Goal: Task Accomplishment & Management: Manage account settings

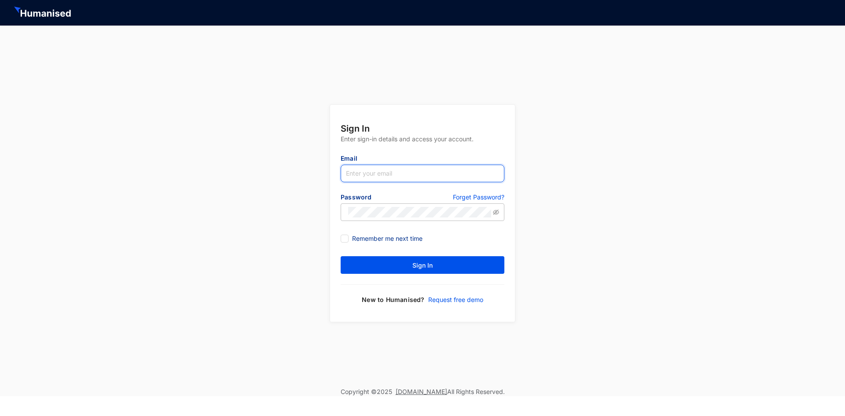
click at [428, 172] on input "text" at bounding box center [423, 174] width 164 height 18
type input "[PERSON_NAME][EMAIL_ADDRESS][DOMAIN_NAME]"
click at [478, 199] on p "Forget Password?" at bounding box center [479, 198] width 52 height 11
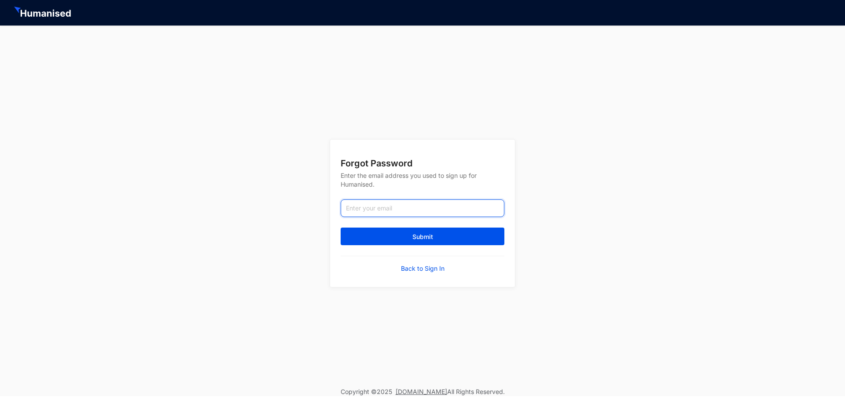
click at [456, 210] on input "email" at bounding box center [423, 208] width 164 height 18
type input "[PERSON_NAME][EMAIL_ADDRESS][DOMAIN_NAME]"
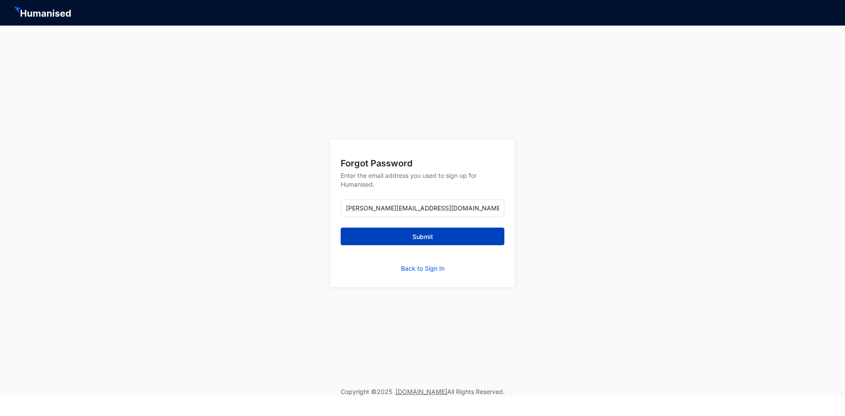
click at [442, 232] on button "Submit" at bounding box center [423, 237] width 164 height 18
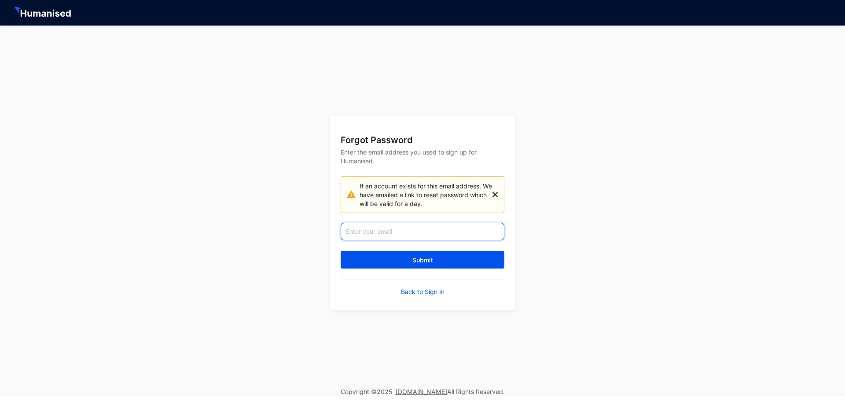
click at [442, 232] on input "email" at bounding box center [423, 232] width 164 height 18
type input "[PERSON_NAME][EMAIL_ADDRESS][DOMAIN_NAME]"
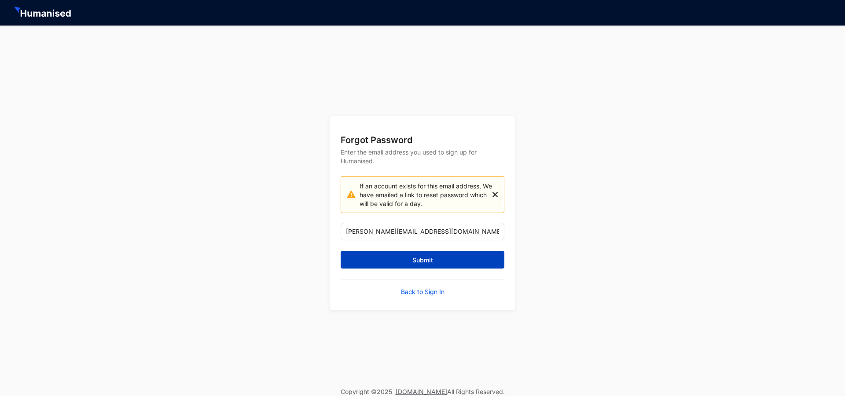
click at [440, 260] on button "Submit" at bounding box center [423, 260] width 164 height 18
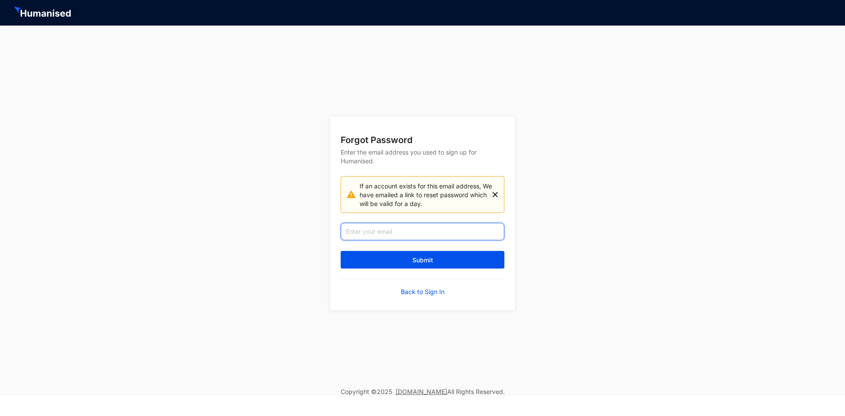
click at [417, 235] on input "email" at bounding box center [423, 232] width 164 height 18
drag, startPoint x: 417, startPoint y: 235, endPoint x: 387, endPoint y: 243, distance: 31.5
click at [387, 243] on form "Forgot Password Enter the email address you used to sign up for Humanised. If a…" at bounding box center [422, 213] width 185 height 194
click at [444, 235] on input "adithyapanchali20@gmail.com" at bounding box center [423, 232] width 164 height 18
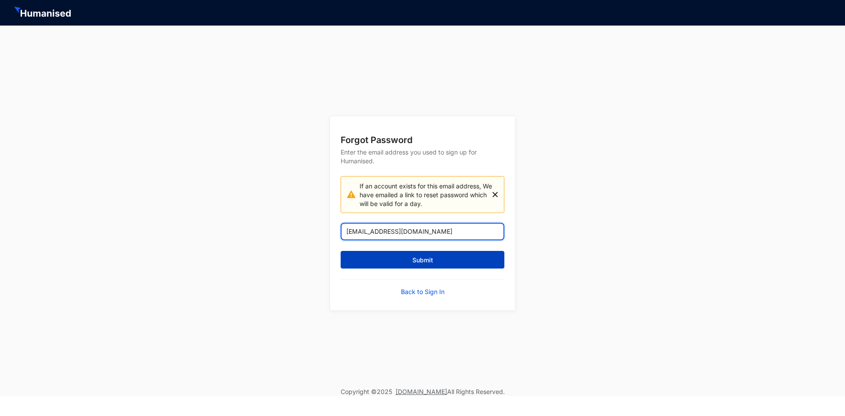
type input "adithyapanchali20@gmail.com"
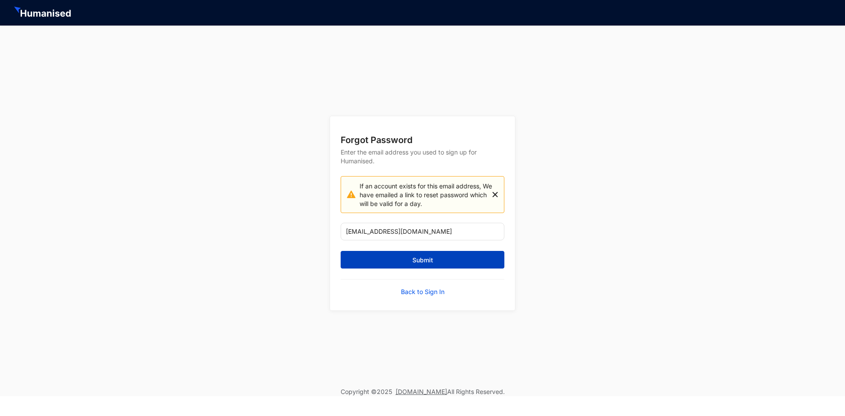
click at [416, 258] on span "Submit" at bounding box center [423, 260] width 21 height 9
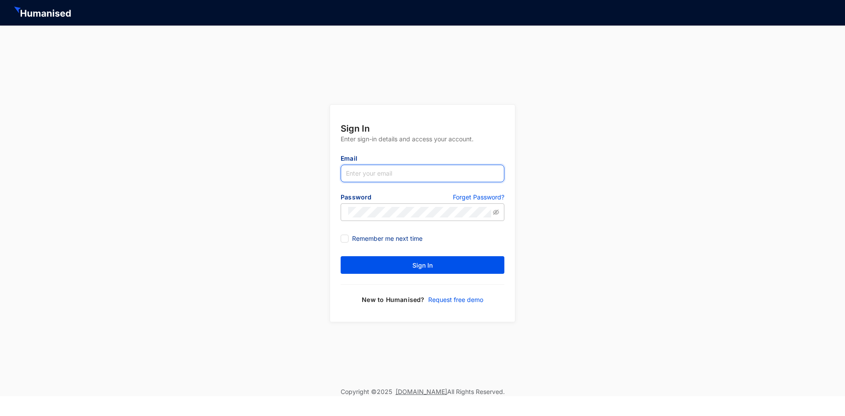
click at [434, 181] on input "text" at bounding box center [423, 174] width 164 height 18
type input "[PERSON_NAME][EMAIL_ADDRESS][DOMAIN_NAME]"
click at [350, 236] on span "Remember me next time" at bounding box center [387, 239] width 77 height 10
click at [347, 236] on input "Remember me next time" at bounding box center [344, 238] width 6 height 6
checkbox input "true"
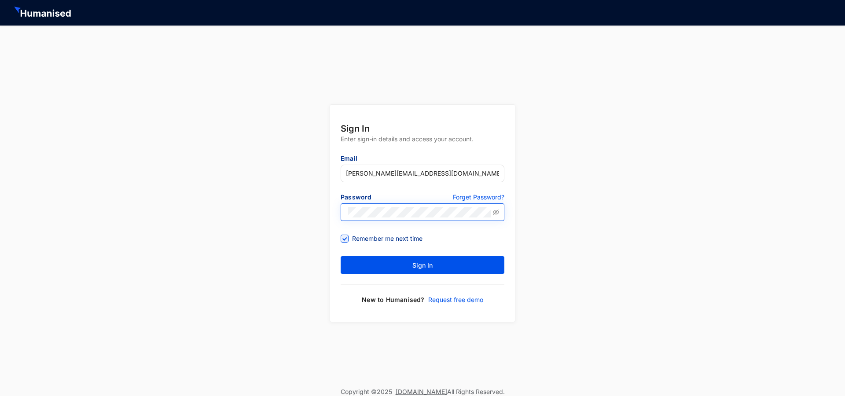
click at [498, 216] on span at bounding box center [496, 212] width 6 height 11
click at [496, 212] on icon "eye-invisible" at bounding box center [496, 211] width 6 height 5
click at [441, 262] on button "Sign In" at bounding box center [423, 265] width 164 height 18
click at [486, 199] on p "Forget Password?" at bounding box center [479, 198] width 52 height 11
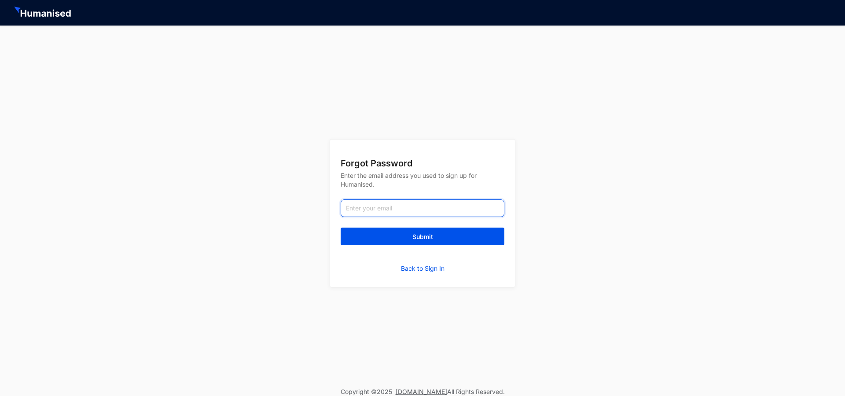
click at [399, 208] on input "email" at bounding box center [423, 208] width 164 height 18
type input "[PERSON_NAME][EMAIL_ADDRESS][DOMAIN_NAME]"
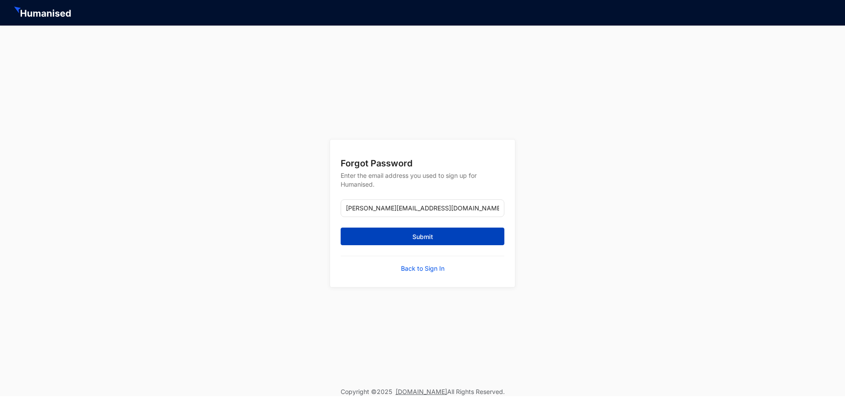
click at [409, 240] on button "Submit" at bounding box center [423, 237] width 164 height 18
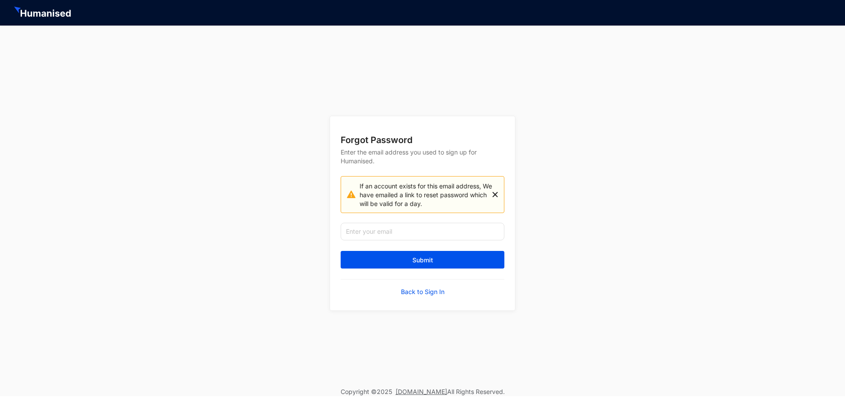
click at [432, 294] on p "Back to Sign In" at bounding box center [423, 292] width 44 height 9
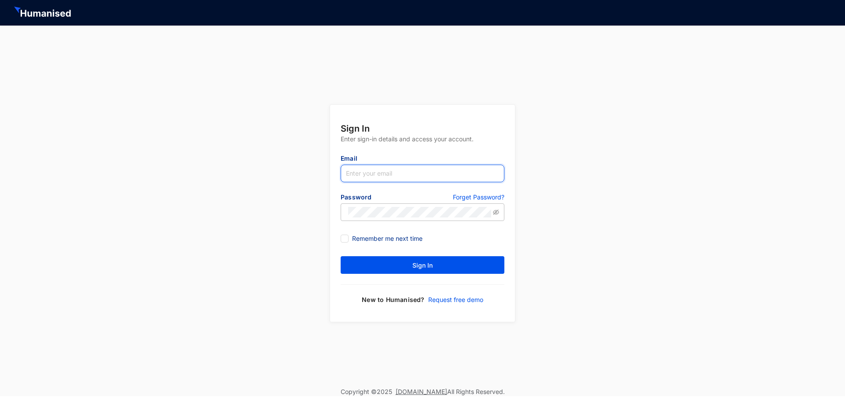
click at [404, 175] on input "text" at bounding box center [423, 174] width 164 height 18
type input "[PERSON_NAME][EMAIL_ADDRESS][DOMAIN_NAME]"
click at [348, 238] on span at bounding box center [345, 239] width 8 height 8
click at [347, 238] on input "Remember me next time" at bounding box center [344, 238] width 6 height 6
checkbox input "true"
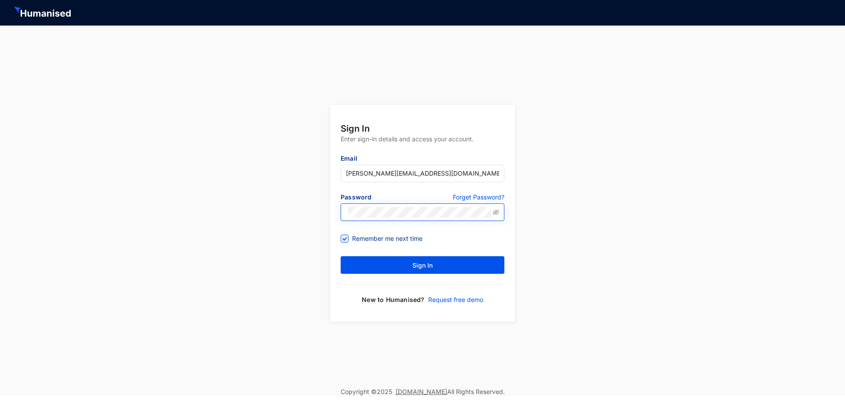
click at [496, 216] on span at bounding box center [496, 212] width 6 height 11
click at [497, 212] on icon "eye-invisible" at bounding box center [496, 212] width 6 height 6
click at [453, 268] on button "Sign In" at bounding box center [423, 265] width 164 height 18
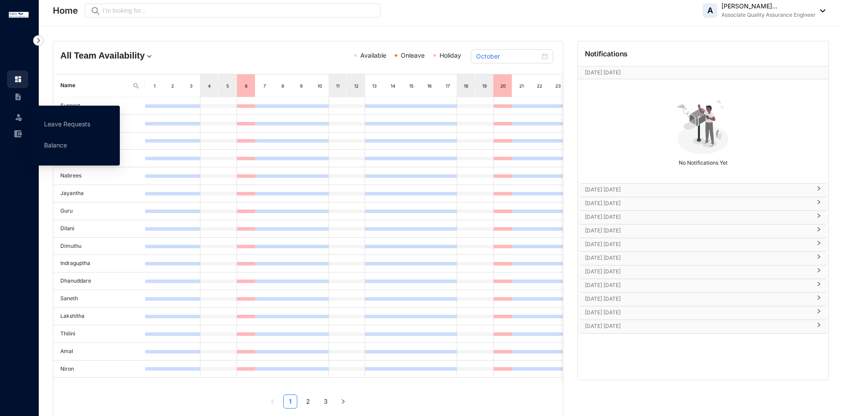
click at [23, 119] on div "Leave" at bounding box center [17, 115] width 21 height 19
click at [59, 121] on link "Leave Requests" at bounding box center [67, 123] width 46 height 7
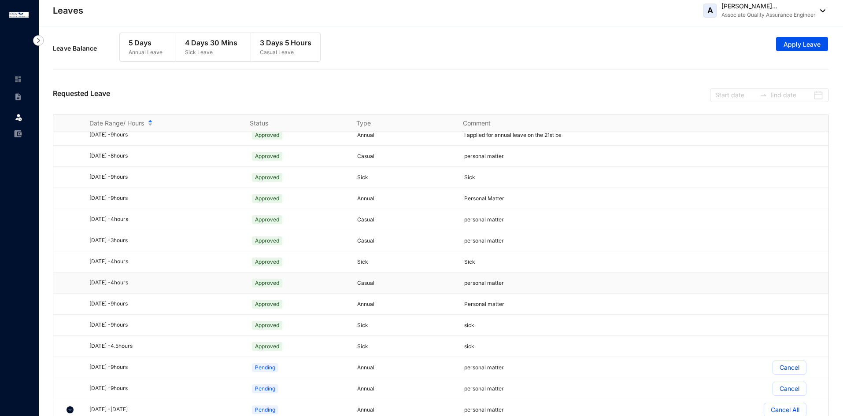
scroll to position [15, 0]
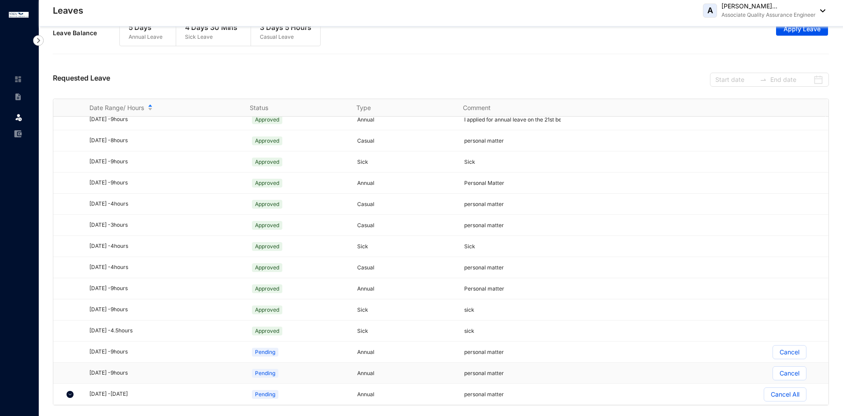
click at [779, 373] on p "Cancel" at bounding box center [789, 373] width 20 height 13
click at [773, 376] on input "Cancel" at bounding box center [773, 376] width 0 height 0
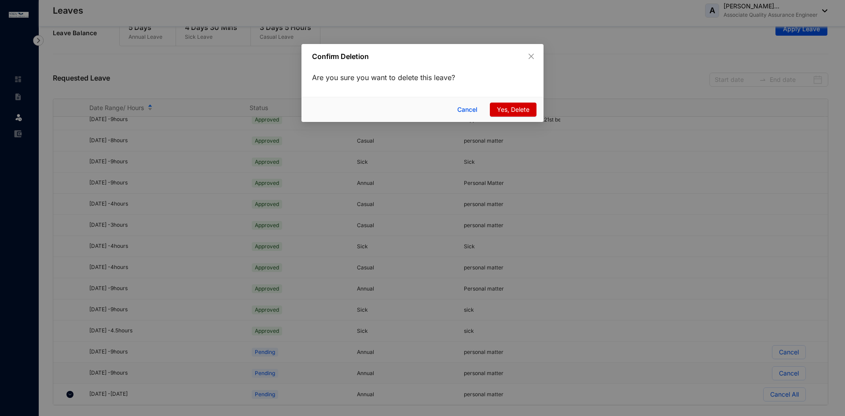
click at [516, 107] on span "Yes, Delete" at bounding box center [513, 110] width 33 height 10
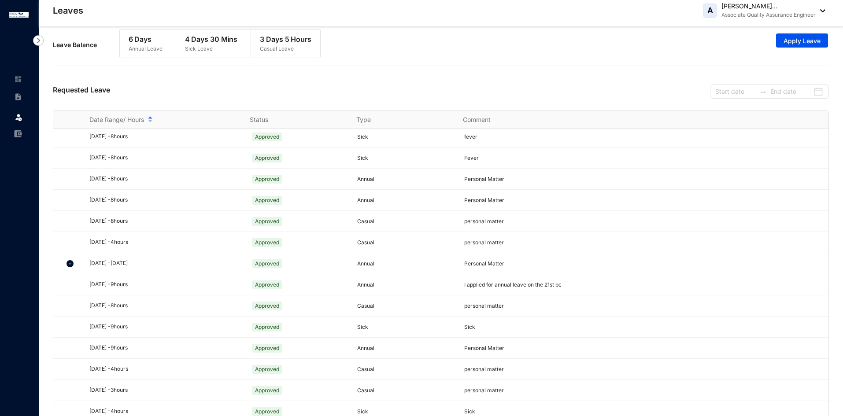
scroll to position [0, 0]
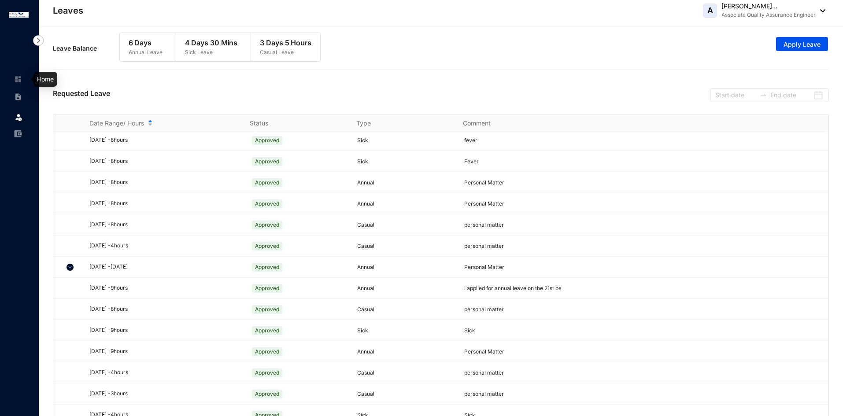
click at [17, 79] on img at bounding box center [18, 79] width 8 height 8
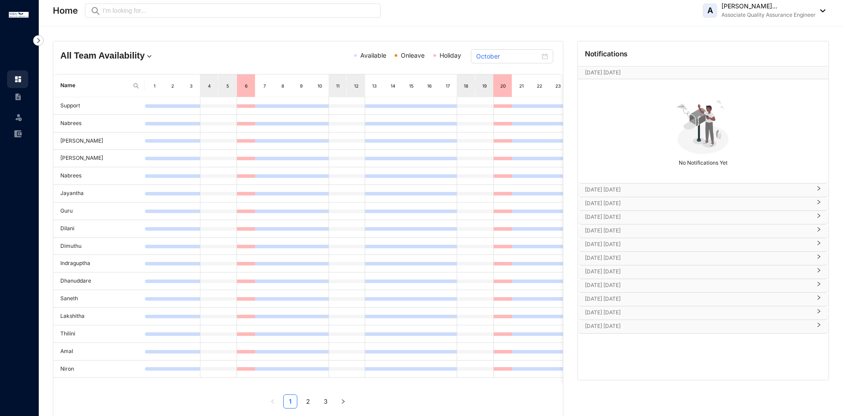
click at [669, 187] on p "[DATE] [DATE]" at bounding box center [698, 189] width 226 height 9
click at [671, 226] on p "[DATE] [DATE]" at bounding box center [698, 229] width 226 height 9
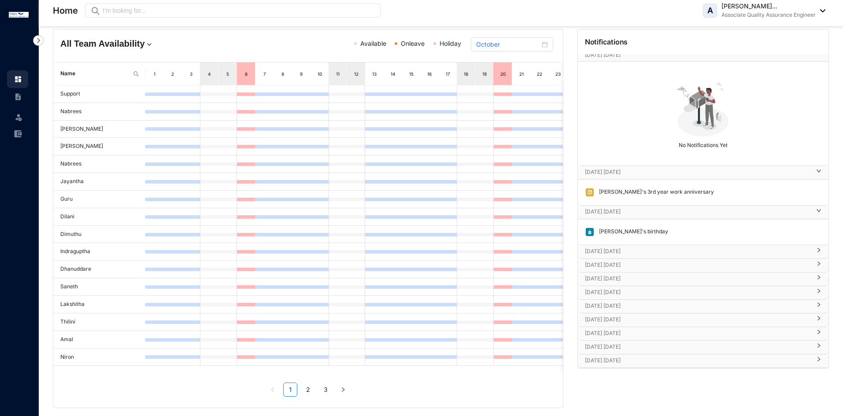
scroll to position [18, 0]
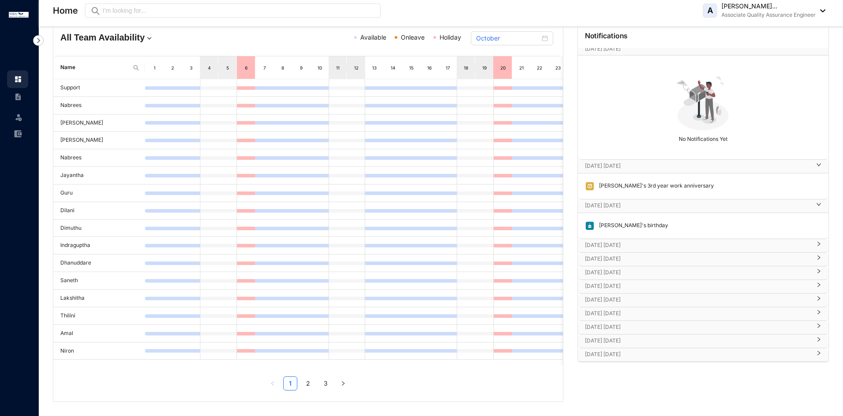
click at [646, 245] on p "[DATE] [DATE]" at bounding box center [698, 245] width 226 height 9
click at [649, 280] on p "[DATE] [DATE]" at bounding box center [698, 284] width 226 height 9
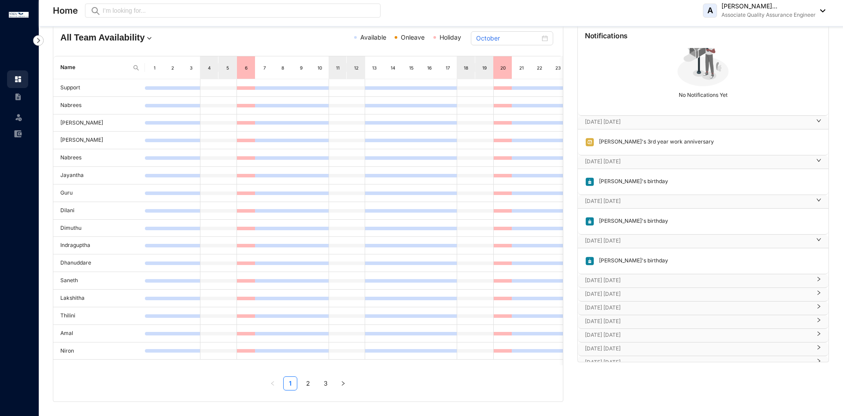
scroll to position [58, 0]
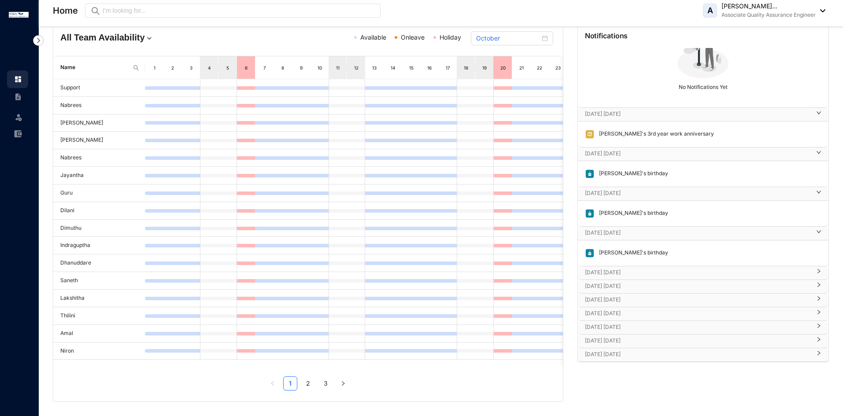
click at [649, 271] on p "[DATE] [DATE]" at bounding box center [698, 272] width 226 height 9
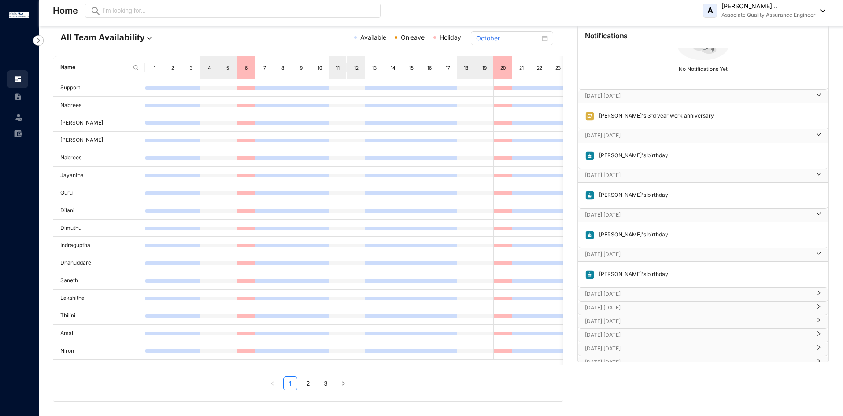
scroll to position [84, 0]
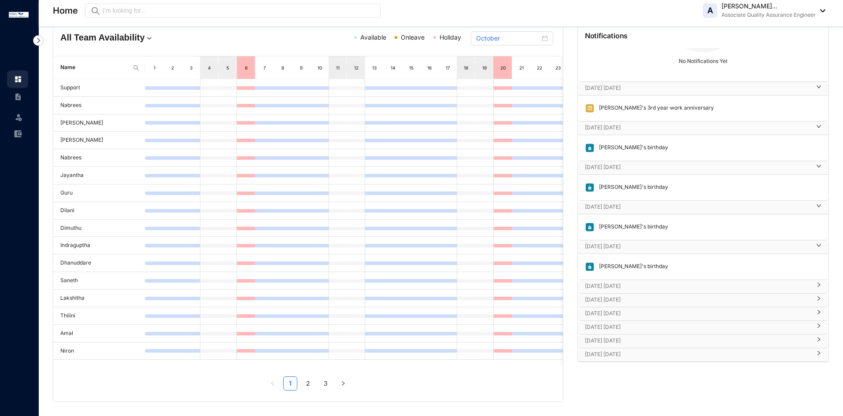
click at [645, 284] on p "[DATE] [DATE]" at bounding box center [698, 286] width 226 height 9
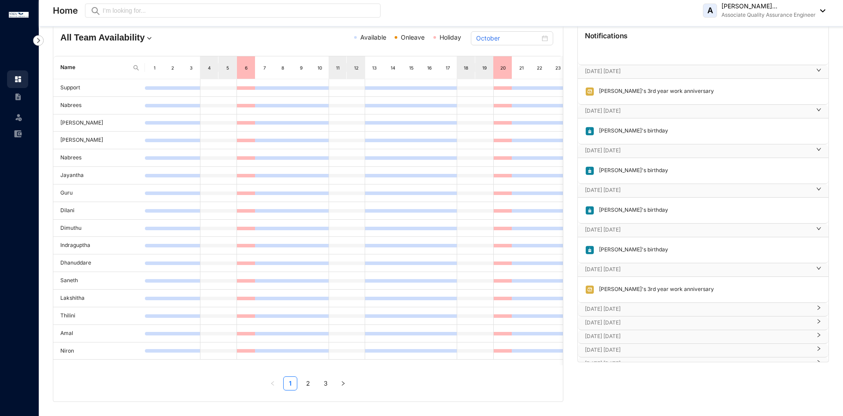
scroll to position [110, 0]
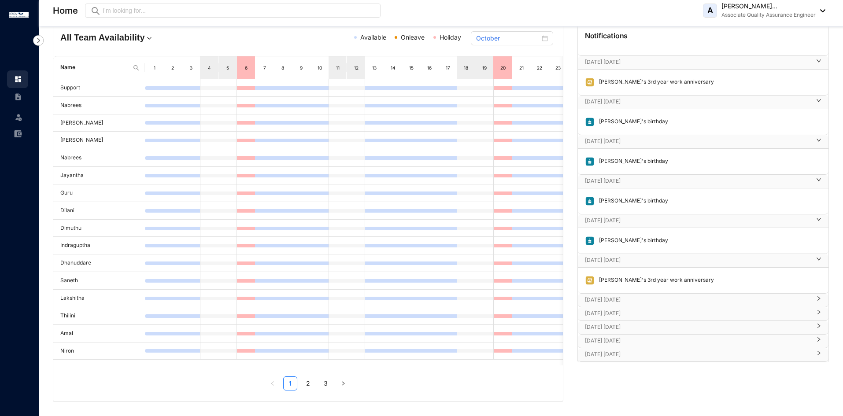
click at [637, 299] on p "[DATE] [DATE]" at bounding box center [698, 299] width 226 height 9
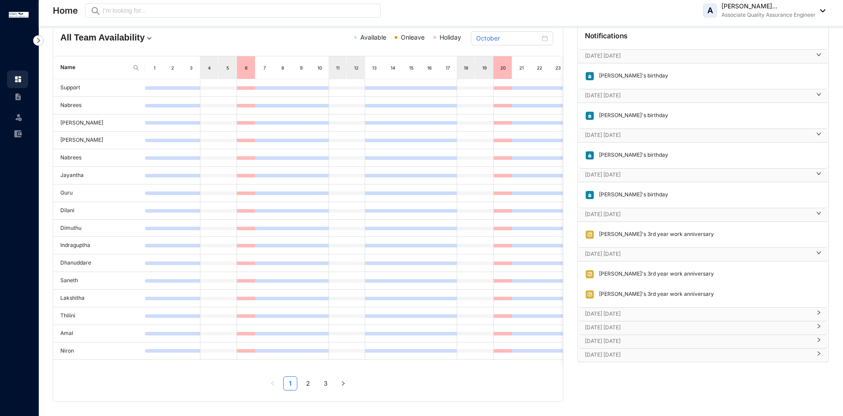
scroll to position [156, 0]
click at [639, 311] on p "[DATE] [DATE]" at bounding box center [698, 313] width 226 height 9
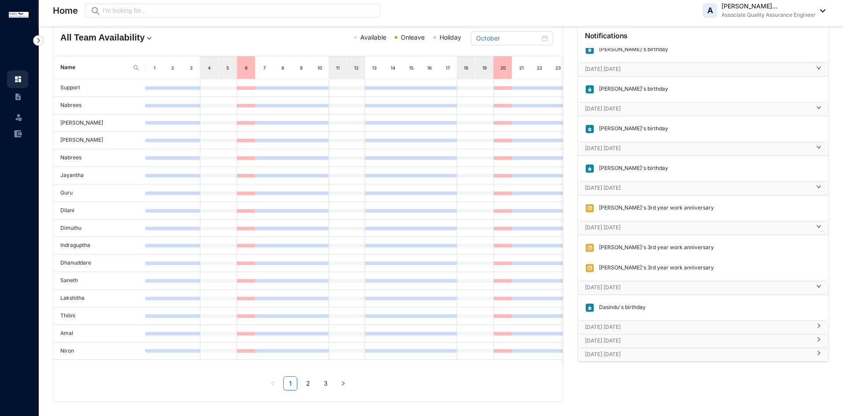
click at [639, 324] on p "[DATE] [DATE]" at bounding box center [698, 327] width 226 height 9
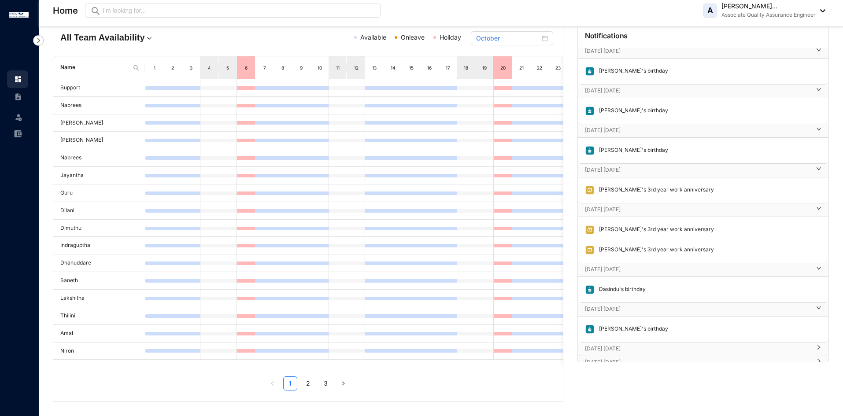
scroll to position [208, 0]
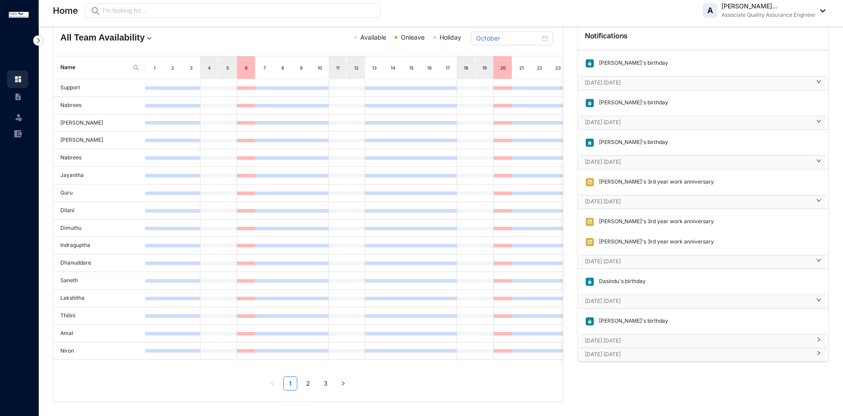
click at [641, 335] on div "[DATE] [DATE]" at bounding box center [703, 341] width 251 height 13
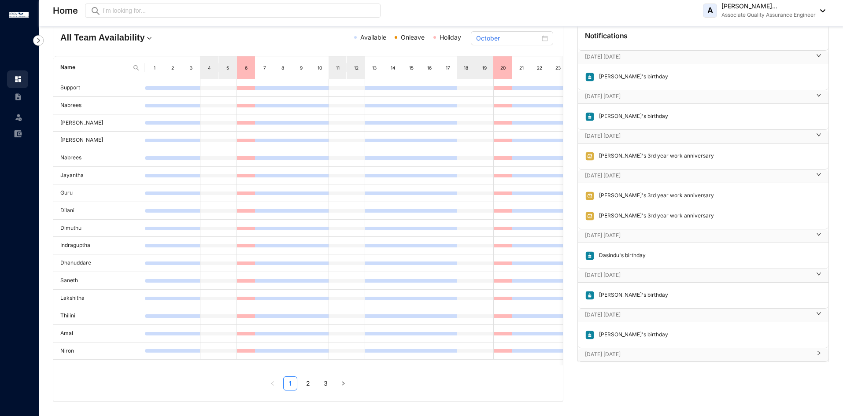
click at [660, 355] on p "[DATE] [DATE]" at bounding box center [698, 354] width 226 height 9
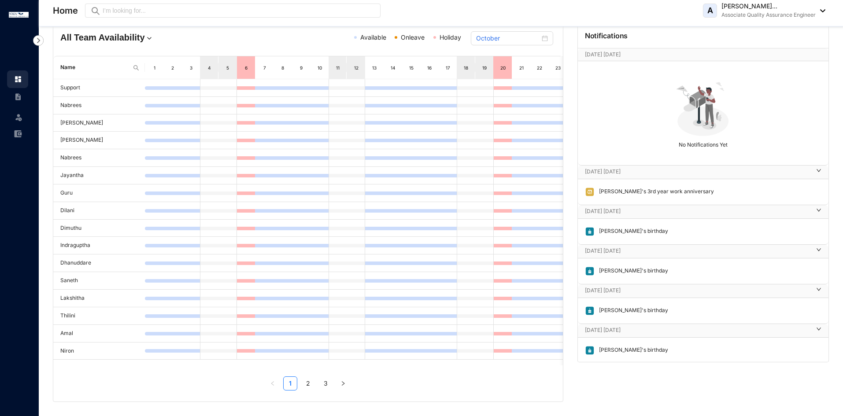
scroll to position [0, 0]
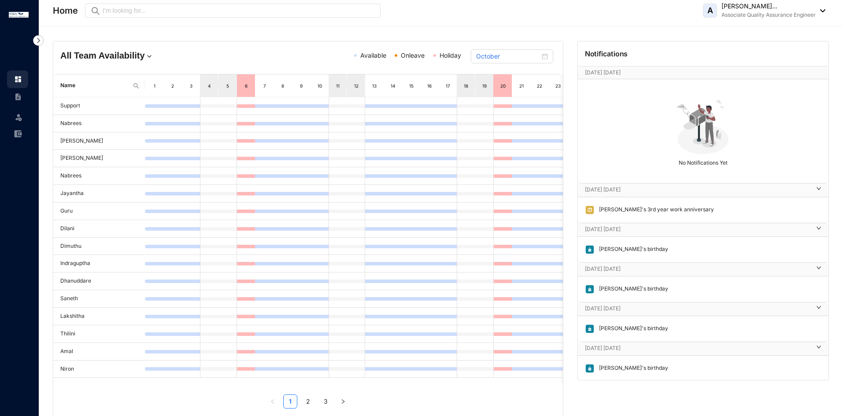
click at [550, 12] on div "Home Preview A [PERSON_NAME]... Associate Quality Assurance Engineer" at bounding box center [439, 11] width 772 height 18
